Goal: Transaction & Acquisition: Purchase product/service

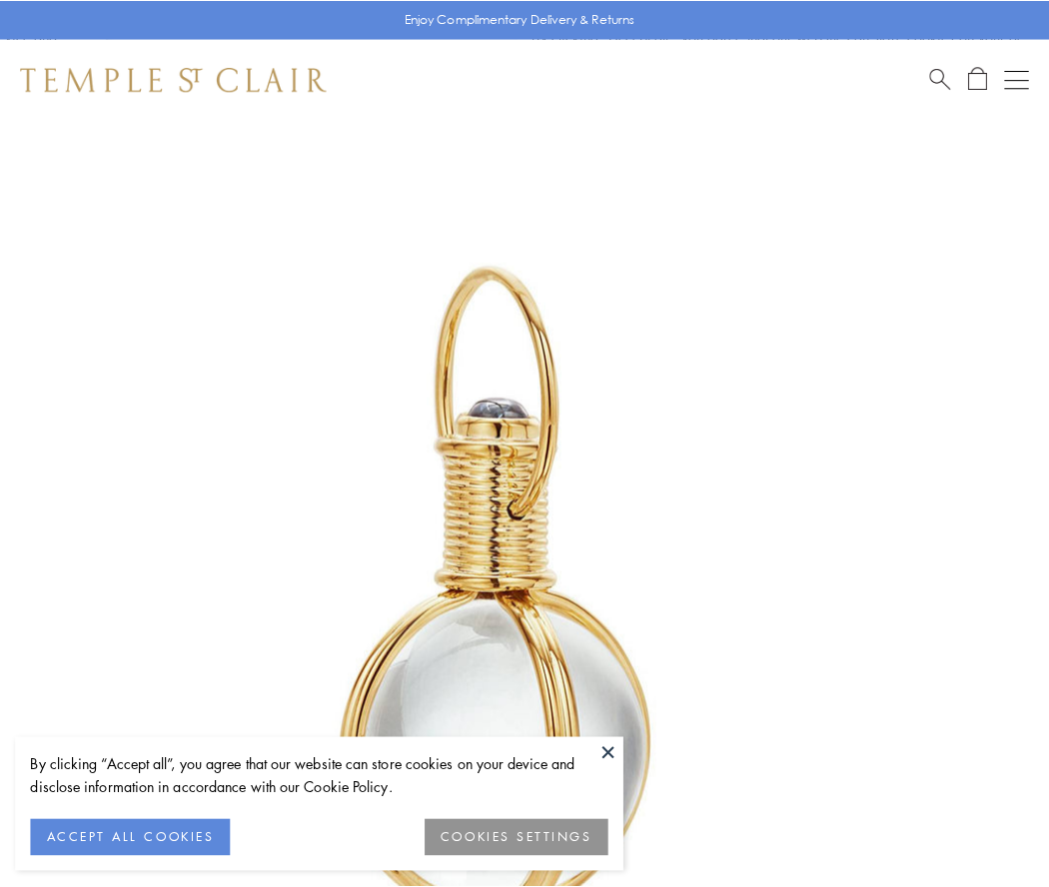
scroll to position [522, 0]
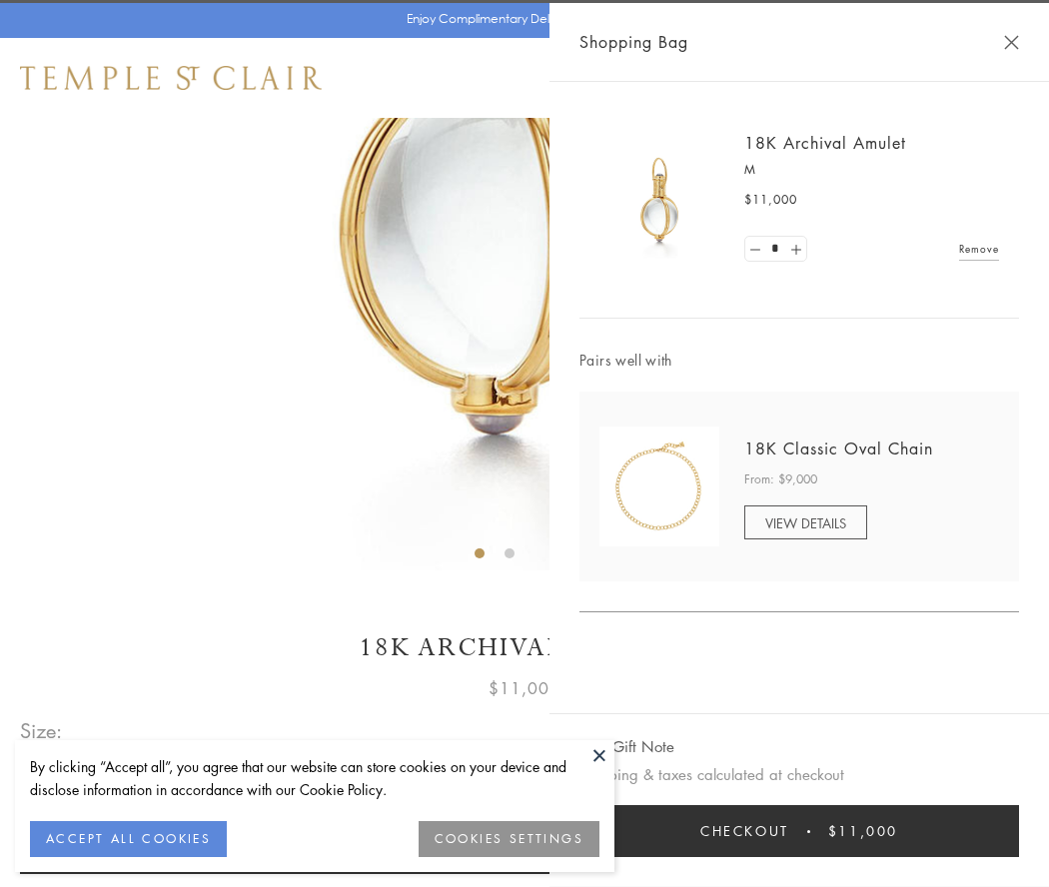
click at [799, 831] on button "Checkout $11,000" at bounding box center [800, 831] width 440 height 52
